Goal: Transaction & Acquisition: Purchase product/service

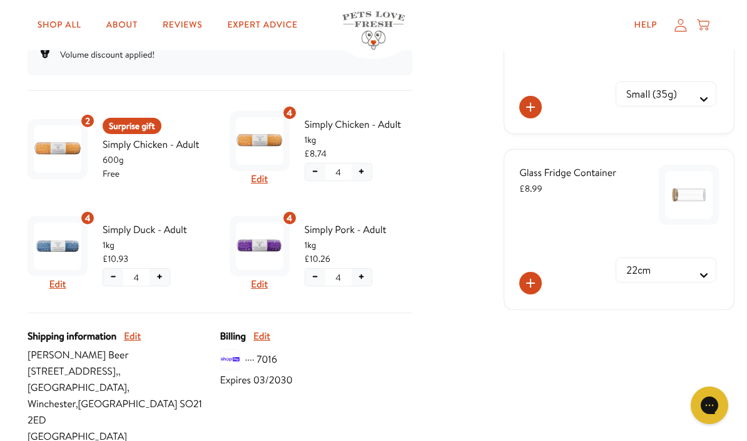
scroll to position [345, 0]
click at [433, 320] on div "Skio Secured Your subscriptions Chub Change Rewards Order history Add backup ca…" at bounding box center [374, 149] width 722 height 795
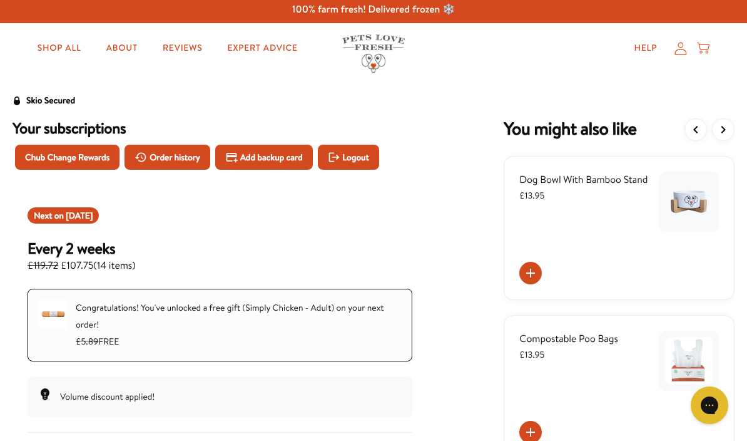
scroll to position [0, 0]
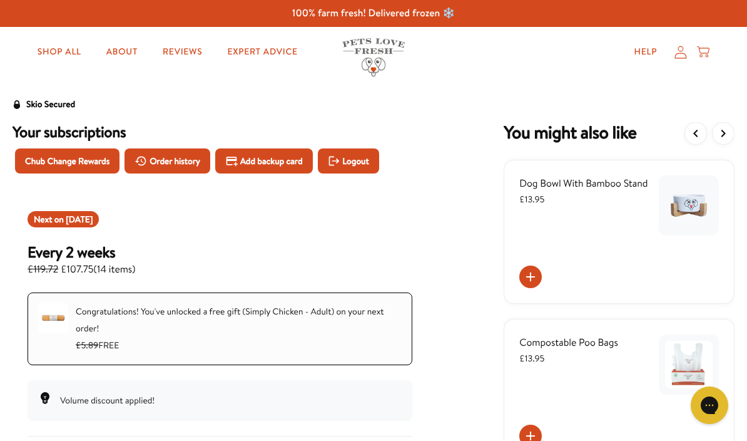
click at [713, 130] on button "View more items" at bounding box center [723, 133] width 23 height 23
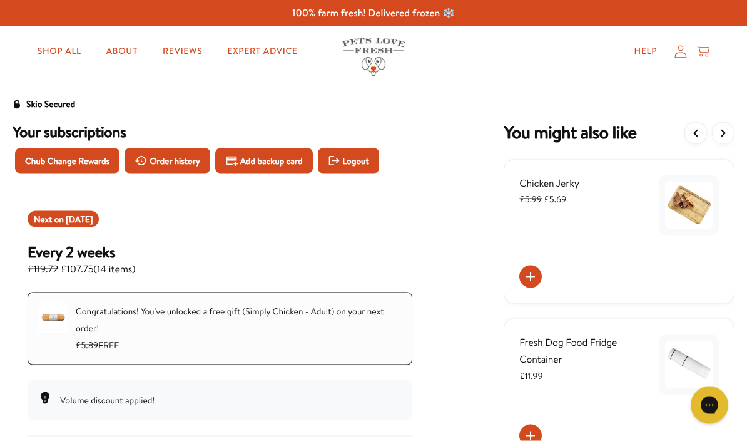
click at [730, 128] on icon "View more items" at bounding box center [723, 133] width 15 height 15
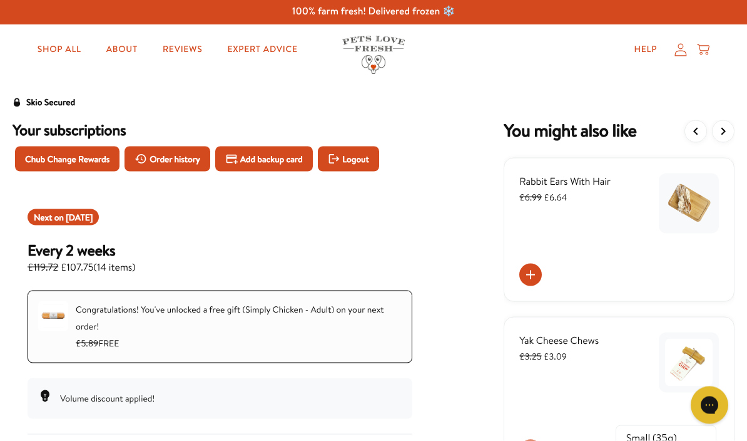
click at [707, 132] on button "View previous items" at bounding box center [696, 131] width 23 height 23
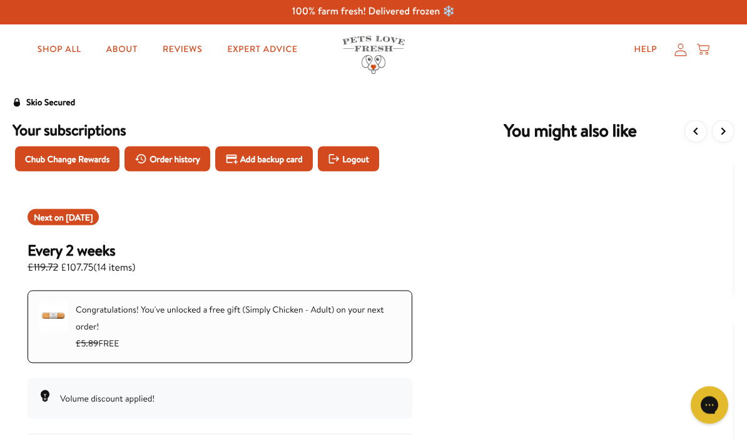
scroll to position [3, 0]
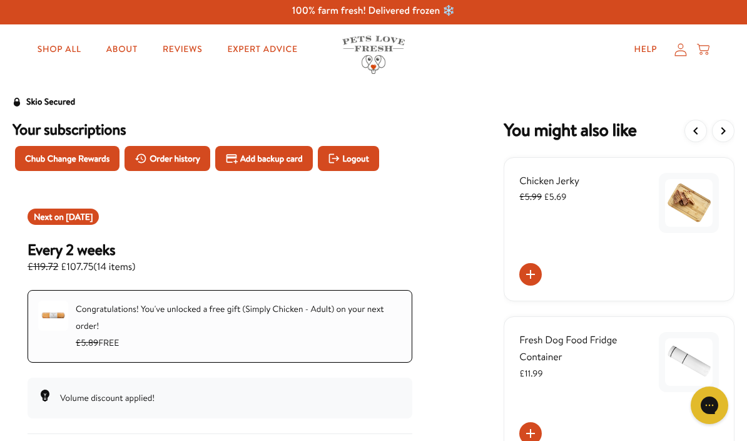
click at [696, 135] on icon "View previous items" at bounding box center [695, 130] width 15 height 15
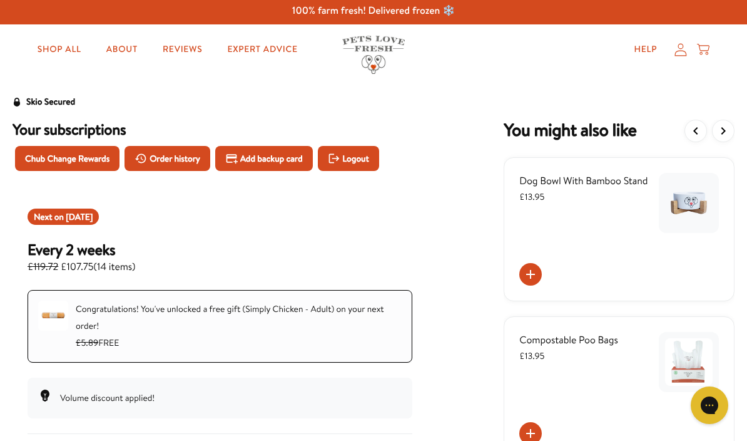
click at [703, 136] on icon "View previous items" at bounding box center [695, 130] width 15 height 15
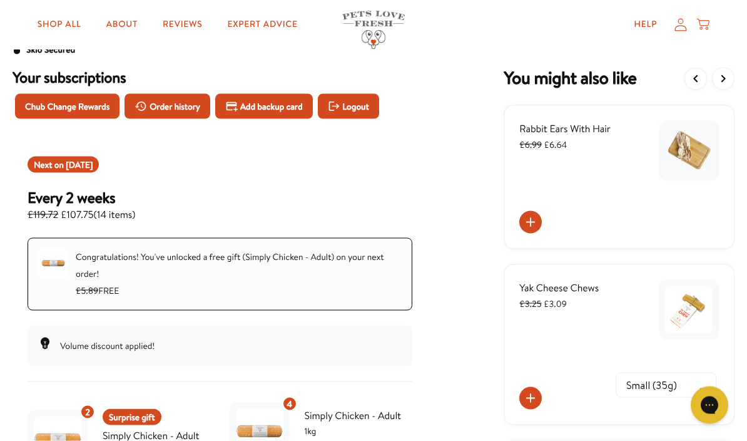
scroll to position [0, 0]
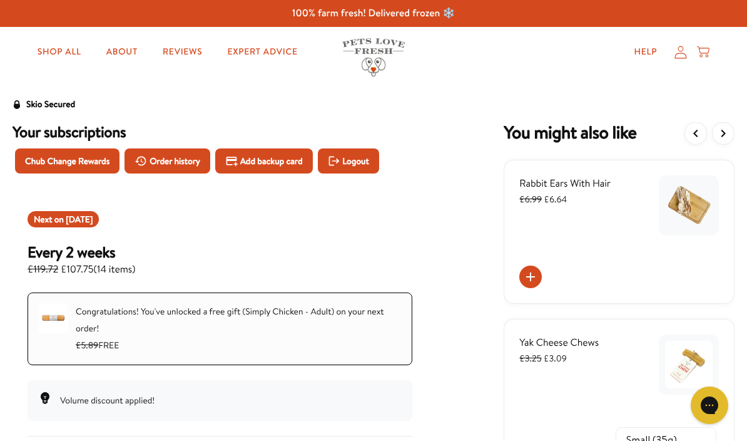
click at [696, 133] on icon "View previous items" at bounding box center [695, 133] width 15 height 15
click at [695, 136] on icon "View previous items" at bounding box center [695, 133] width 15 height 15
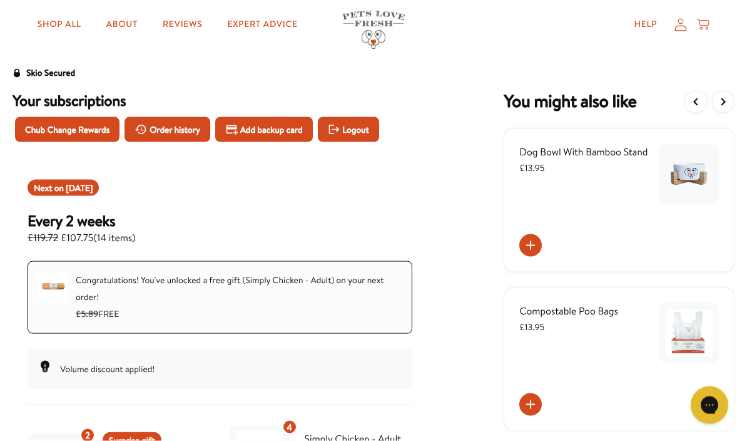
click at [702, 98] on icon "View previous items" at bounding box center [695, 101] width 15 height 15
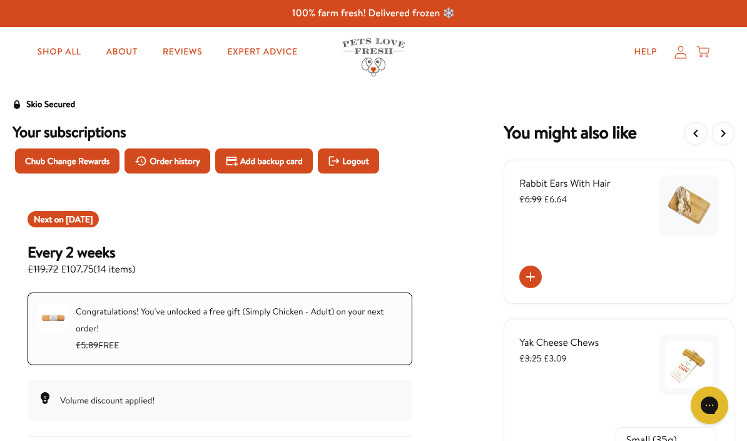
click at [60, 53] on link "Shop All" at bounding box center [60, 51] width 64 height 25
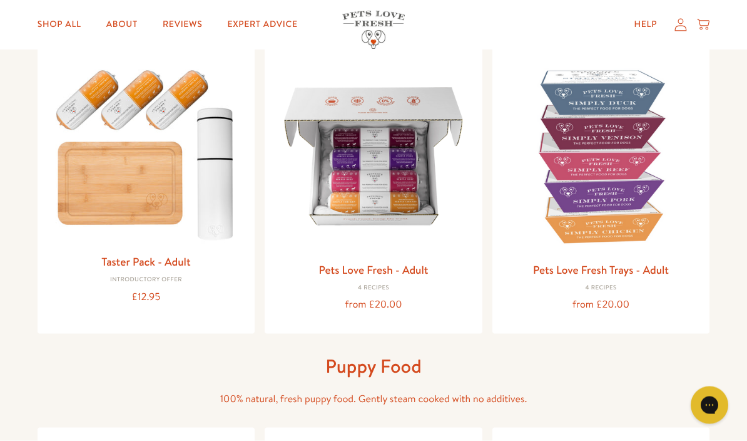
scroll to position [144, 0]
click at [395, 188] on img at bounding box center [374, 156] width 198 height 198
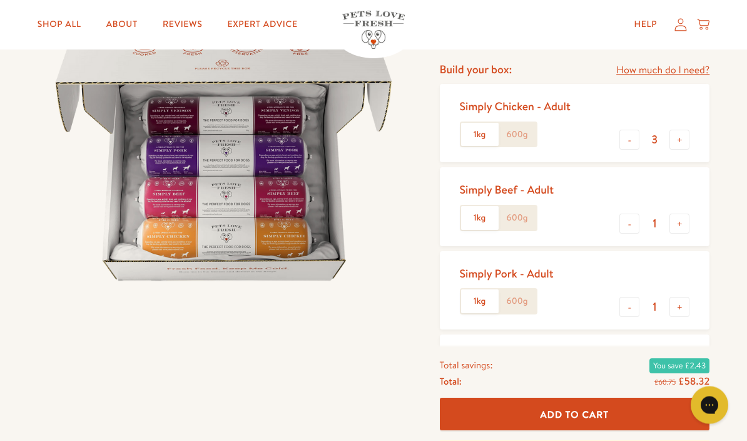
scroll to position [153, 0]
click at [678, 219] on button "+" at bounding box center [680, 223] width 20 height 20
type input "2"
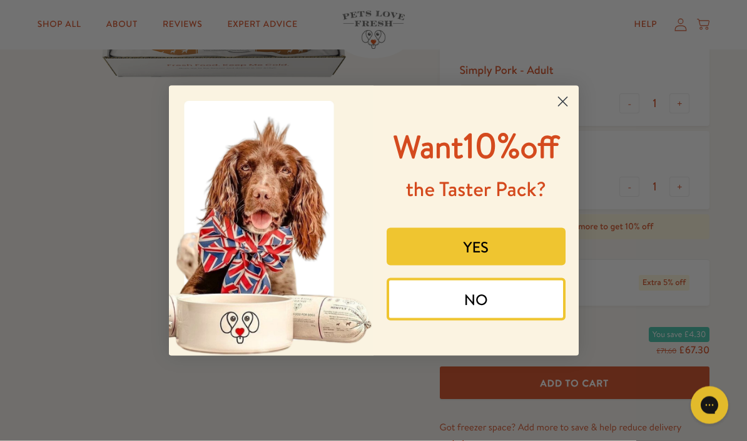
scroll to position [356, 0]
click at [560, 111] on circle "Close dialog" at bounding box center [562, 101] width 21 height 21
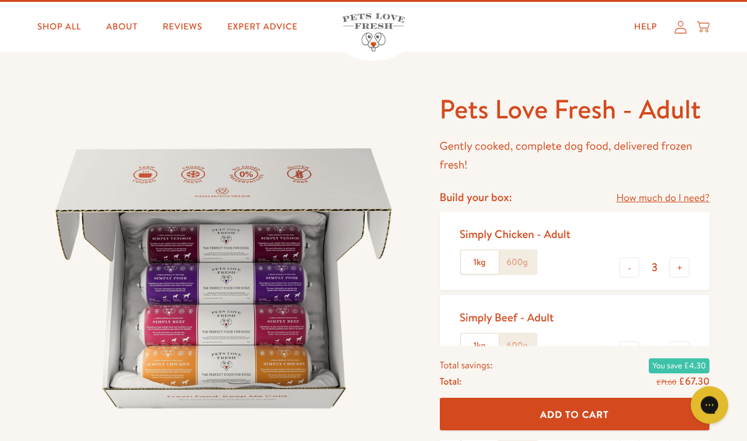
scroll to position [26, 0]
